Goal: Task Accomplishment & Management: Manage account settings

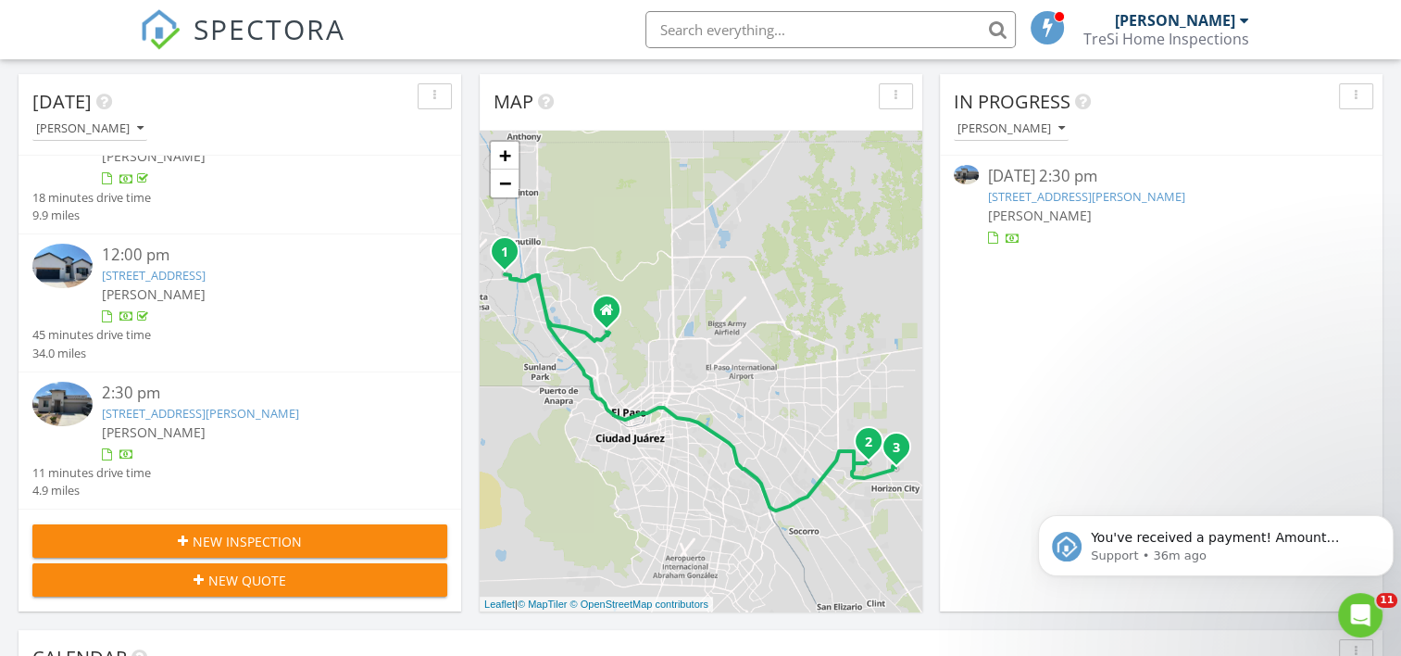
click at [165, 414] on link "[STREET_ADDRESS][PERSON_NAME]" at bounding box center [200, 413] width 197 height 17
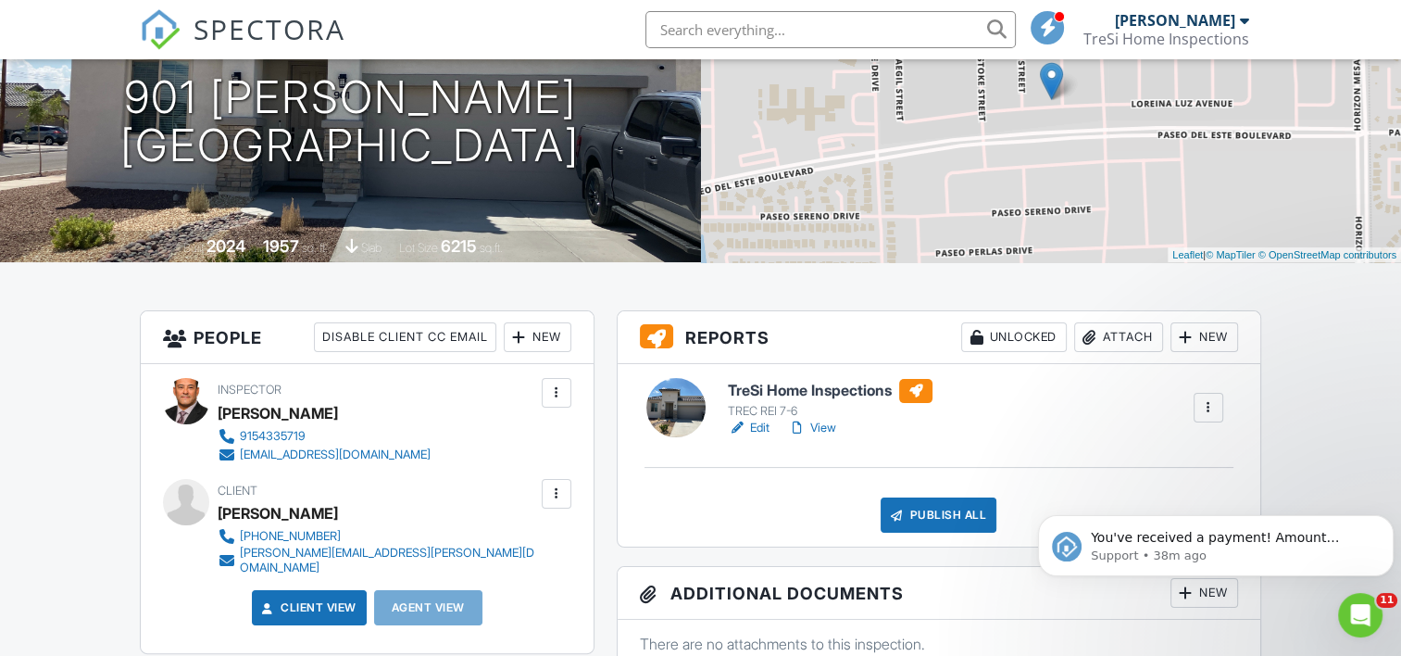
scroll to position [278, 0]
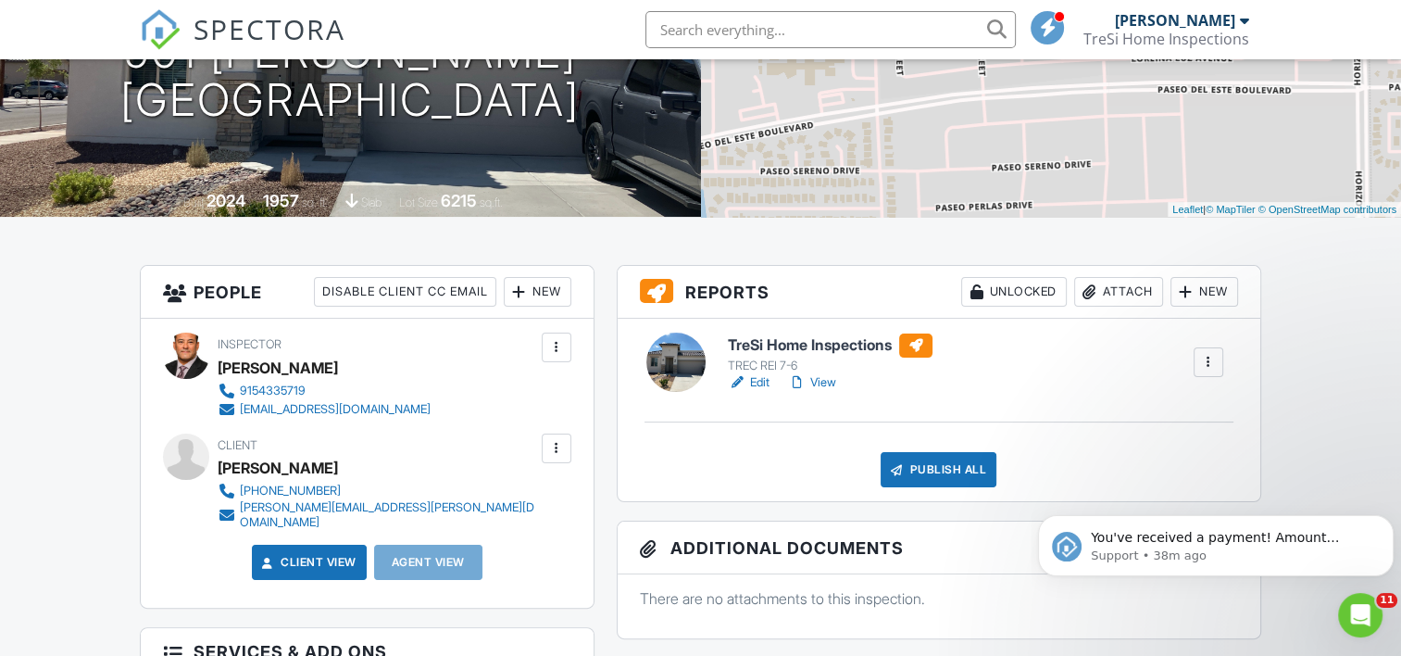
click at [822, 382] on link "View" at bounding box center [812, 382] width 48 height 19
